Goal: Task Accomplishment & Management: Use online tool/utility

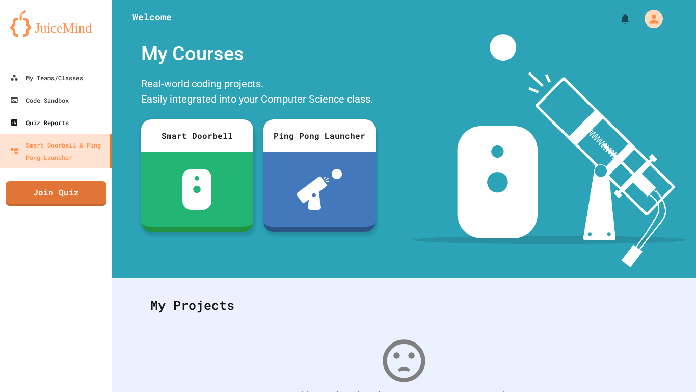
click at [32, 121] on div "Quiz Reports" at bounding box center [39, 122] width 59 height 12
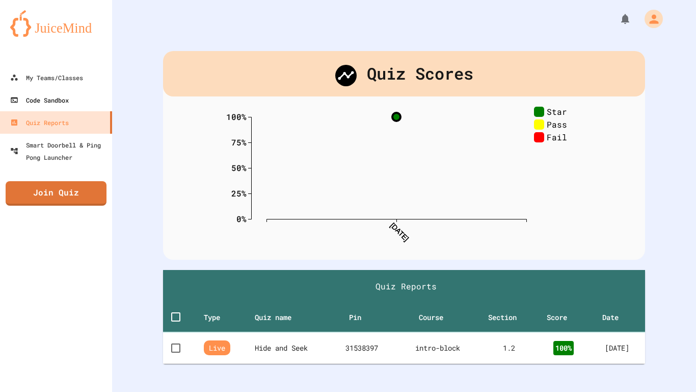
click at [29, 99] on div "Code Sandbox" at bounding box center [39, 100] width 59 height 12
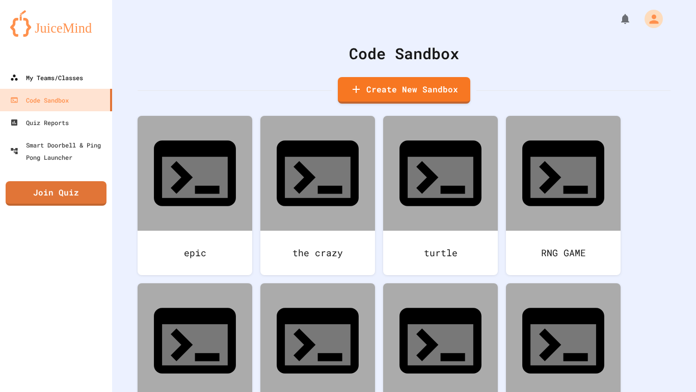
click at [43, 69] on link "My Teams/Classes" at bounding box center [56, 77] width 112 height 22
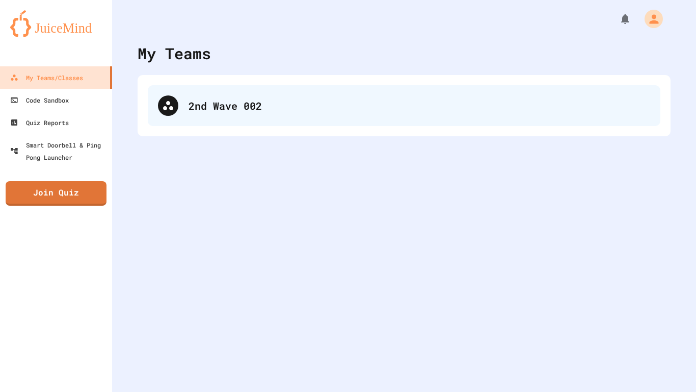
click at [178, 98] on div "2nd Wave 002" at bounding box center [404, 105] width 513 height 41
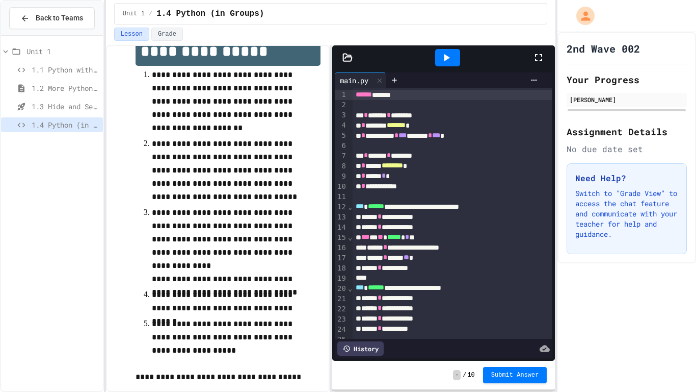
scroll to position [26, 0]
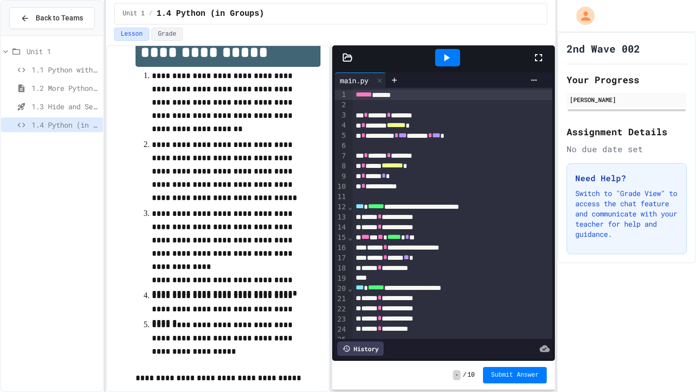
click at [542, 51] on icon at bounding box center [539, 57] width 12 height 12
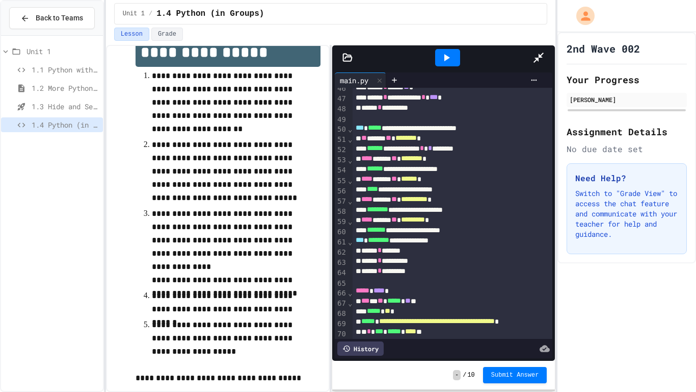
scroll to position [545, 0]
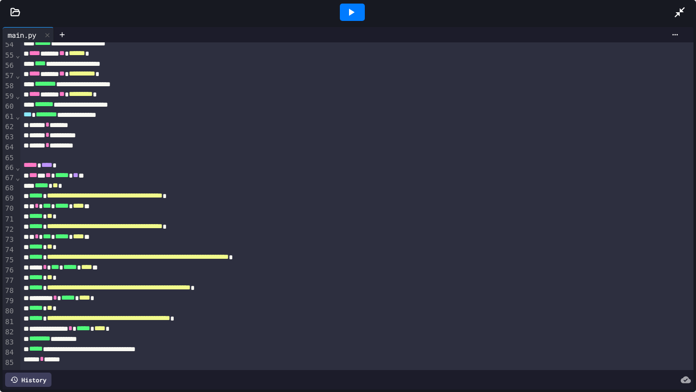
click at [357, 14] on div at bounding box center [352, 12] width 25 height 17
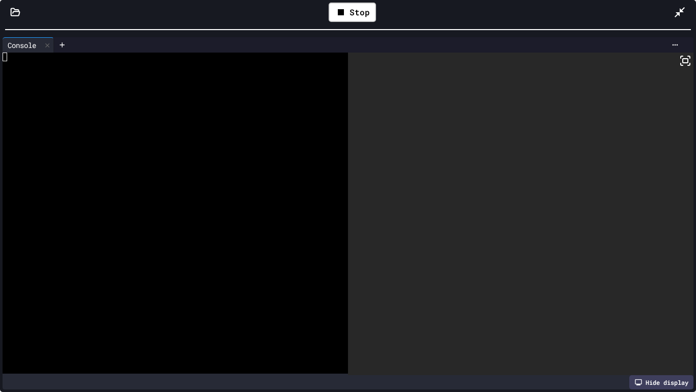
click at [195, 219] on div at bounding box center [170, 221] width 335 height 9
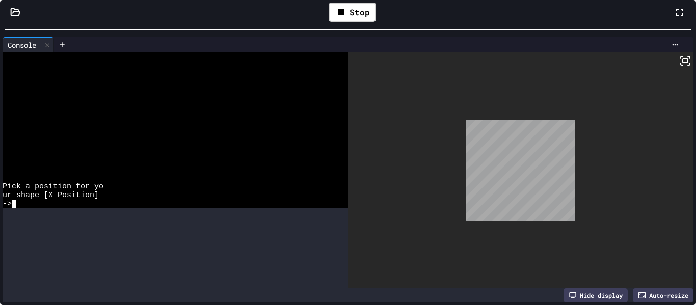
scroll to position [1569, 0]
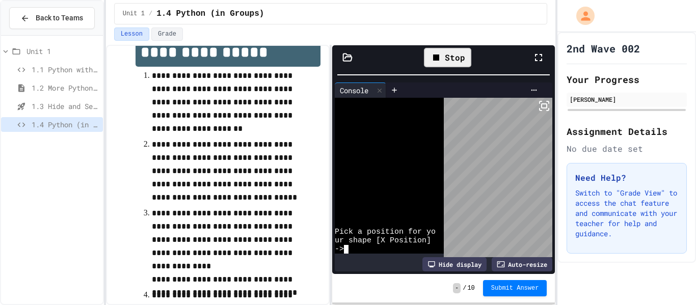
click at [454, 55] on div "Stop" at bounding box center [447, 57] width 47 height 19
